Goal: Register for event/course

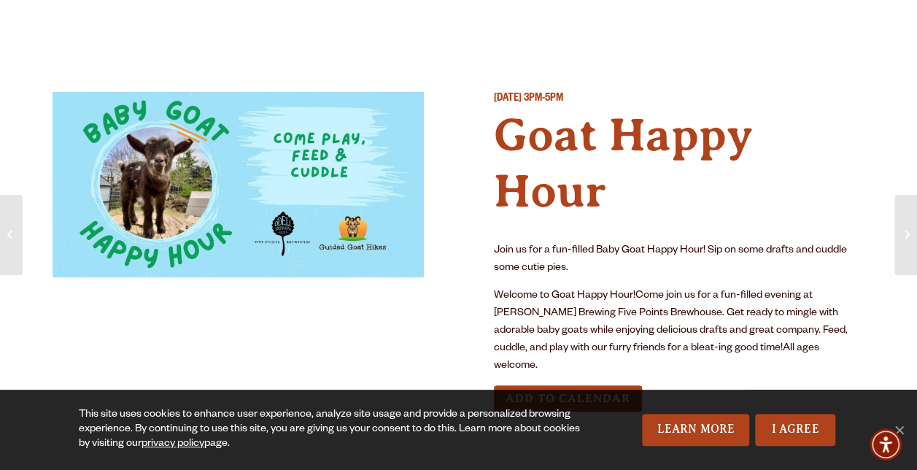
drag, startPoint x: 504, startPoint y: 127, endPoint x: 617, endPoint y: 219, distance: 146.3
click at [617, 219] on div "[DATE] 3PM-5PM Goat Happy Hour Join us for a fun-filled Baby Goat Happy Hour! S…" at bounding box center [679, 263] width 371 height 343
drag, startPoint x: 617, startPoint y: 219, endPoint x: 651, endPoint y: 272, distance: 63.0
click at [654, 273] on p "Join us for a fun-filled Baby Goat Happy Hour! Sip on some drafts and cuddle so…" at bounding box center [679, 259] width 371 height 35
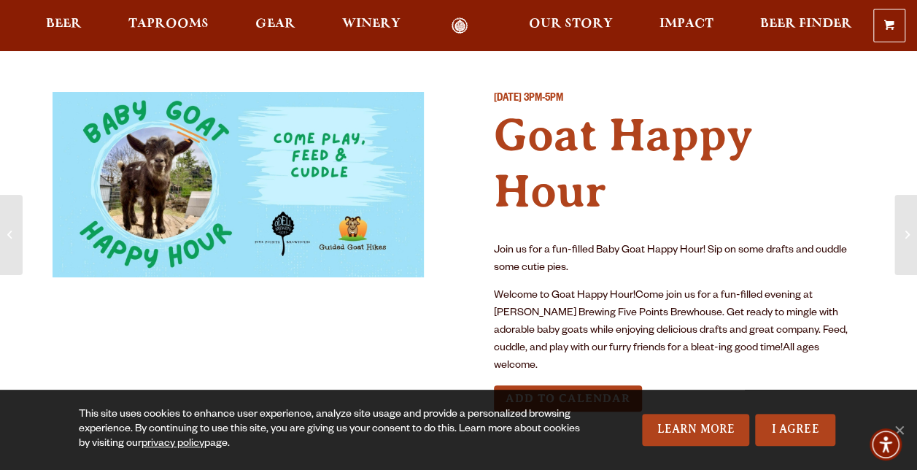
scroll to position [146, 0]
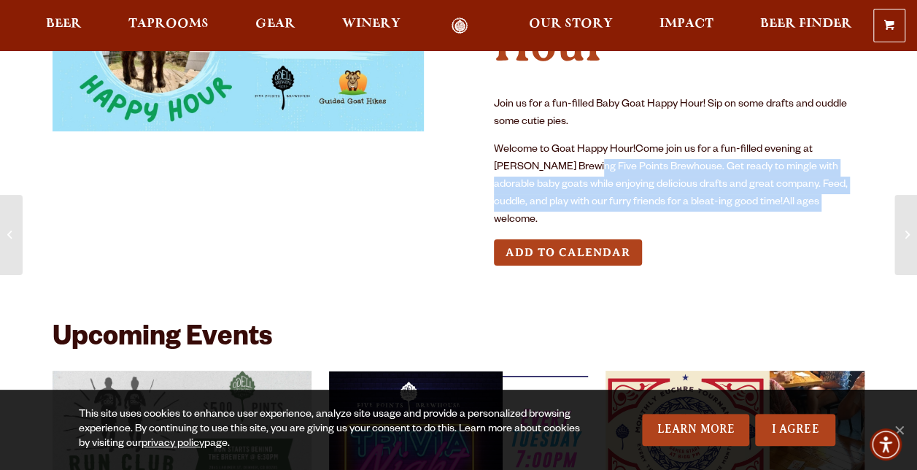
drag, startPoint x: 772, startPoint y: 209, endPoint x: 557, endPoint y: 169, distance: 219.0
click at [557, 169] on p "Welcome to Goat Happy Hour!Come join us for a fun-filled evening at [PERSON_NAM…" at bounding box center [679, 186] width 371 height 88
drag, startPoint x: 557, startPoint y: 169, endPoint x: 650, endPoint y: 208, distance: 100.4
click at [647, 208] on p "Welcome to Goat Happy Hour!Come join us for a fun-filled evening at [PERSON_NAM…" at bounding box center [679, 186] width 371 height 88
click at [775, 191] on p "Welcome to Goat Happy Hour!Come join us for a fun-filled evening at [PERSON_NAM…" at bounding box center [679, 186] width 371 height 88
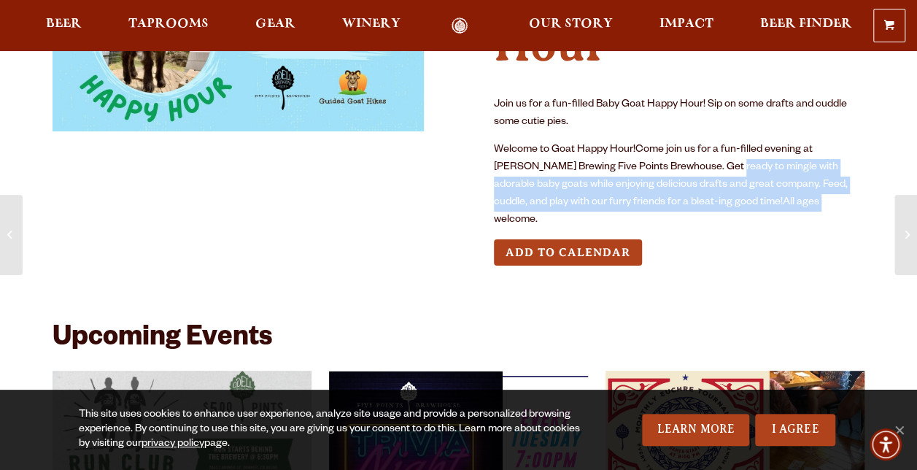
drag, startPoint x: 776, startPoint y: 204, endPoint x: 638, endPoint y: 153, distance: 147.1
click at [638, 153] on p "Welcome to Goat Happy Hour!Come join us for a fun-filled evening at [PERSON_NAM…" at bounding box center [679, 186] width 371 height 88
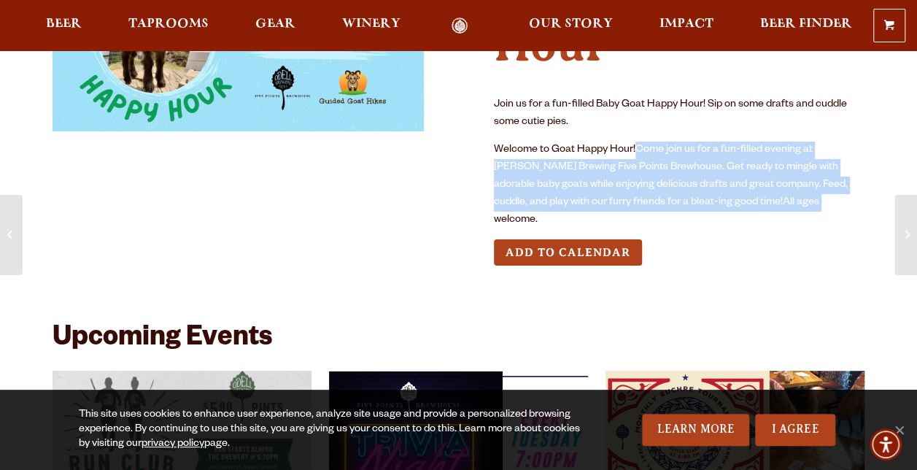
drag, startPoint x: 638, startPoint y: 153, endPoint x: 731, endPoint y: 196, distance: 102.9
click at [731, 196] on p "Welcome to Goat Happy Hour!Come join us for a fun-filled evening at [PERSON_NAM…" at bounding box center [679, 186] width 371 height 88
click at [806, 198] on p "Welcome to Goat Happy Hour!Come join us for a fun-filled evening at [PERSON_NAM…" at bounding box center [679, 186] width 371 height 88
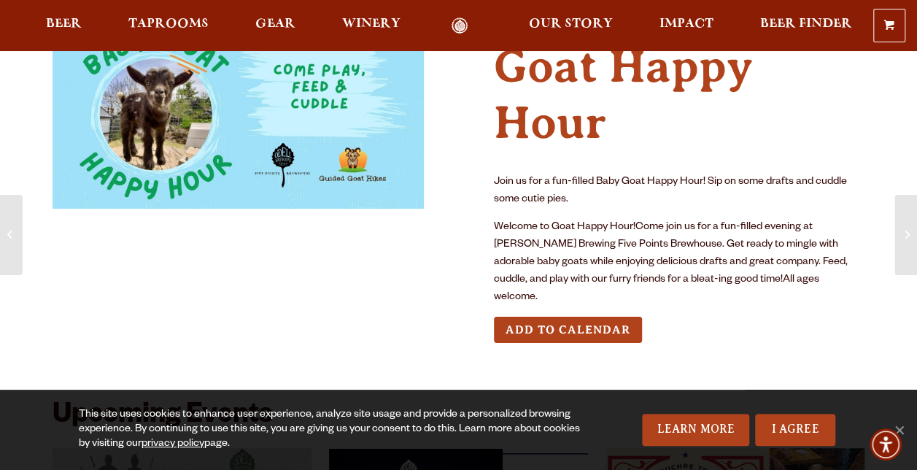
scroll to position [0, 0]
